Goal: Task Accomplishment & Management: Manage account settings

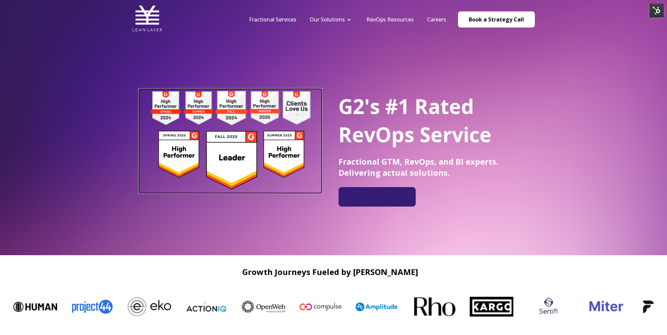
click at [250, 159] on img at bounding box center [230, 140] width 183 height 103
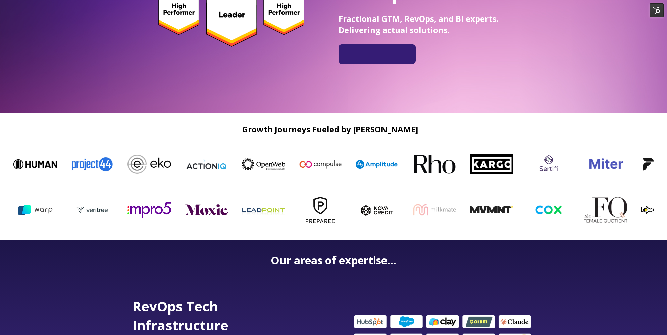
scroll to position [144, 0]
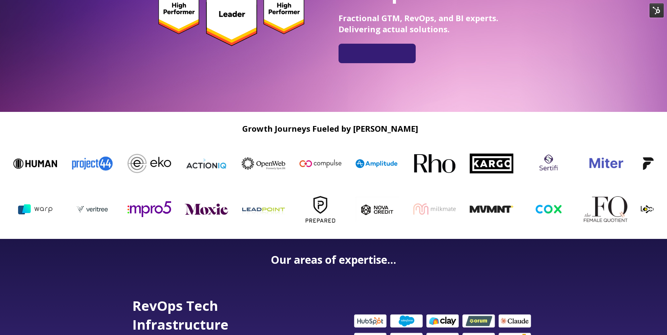
click at [660, 11] on img at bounding box center [657, 10] width 14 height 14
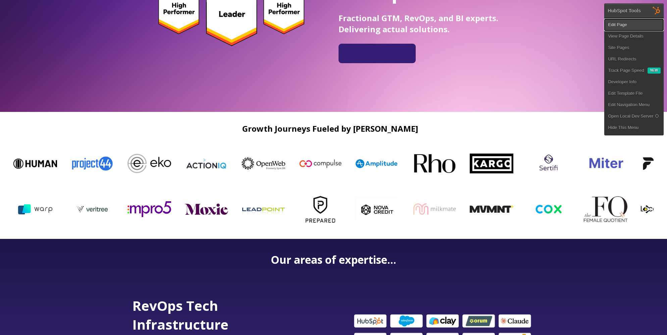
click at [626, 26] on link "Edit Page" at bounding box center [634, 24] width 59 height 11
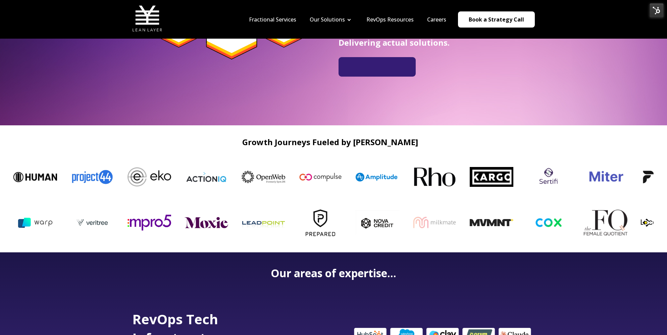
scroll to position [0, 0]
